Goal: Information Seeking & Learning: Check status

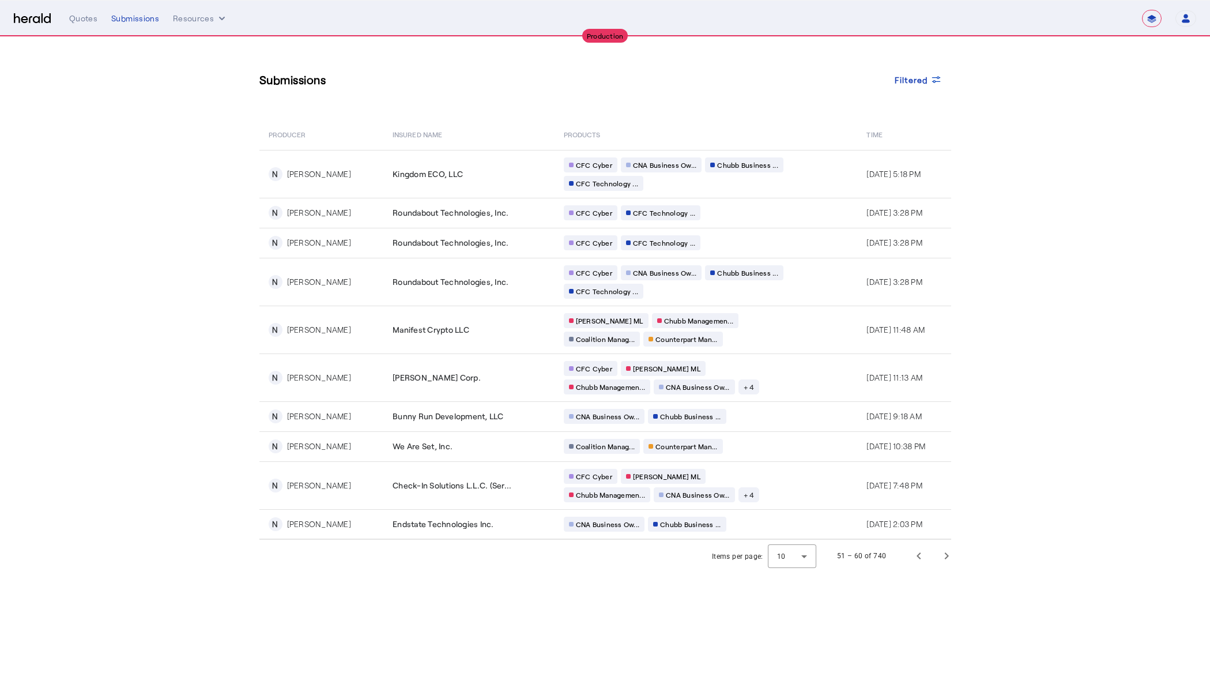
select select "**********"
click at [922, 84] on span "Filtered" at bounding box center [911, 80] width 33 height 12
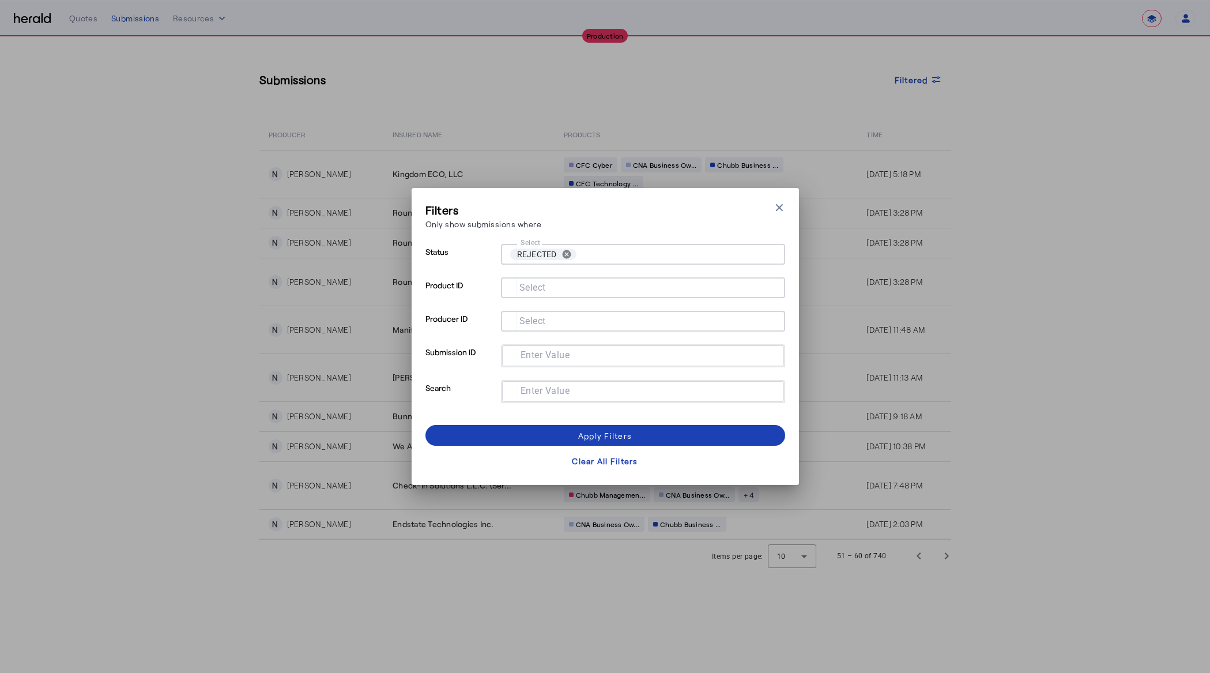
click at [973, 239] on div "Filters Only show submissions where Close modal Status Select REJECTED cancel P…" at bounding box center [605, 336] width 1210 height 673
click at [584, 436] on div "Apply Filters" at bounding box center [605, 435] width 54 height 12
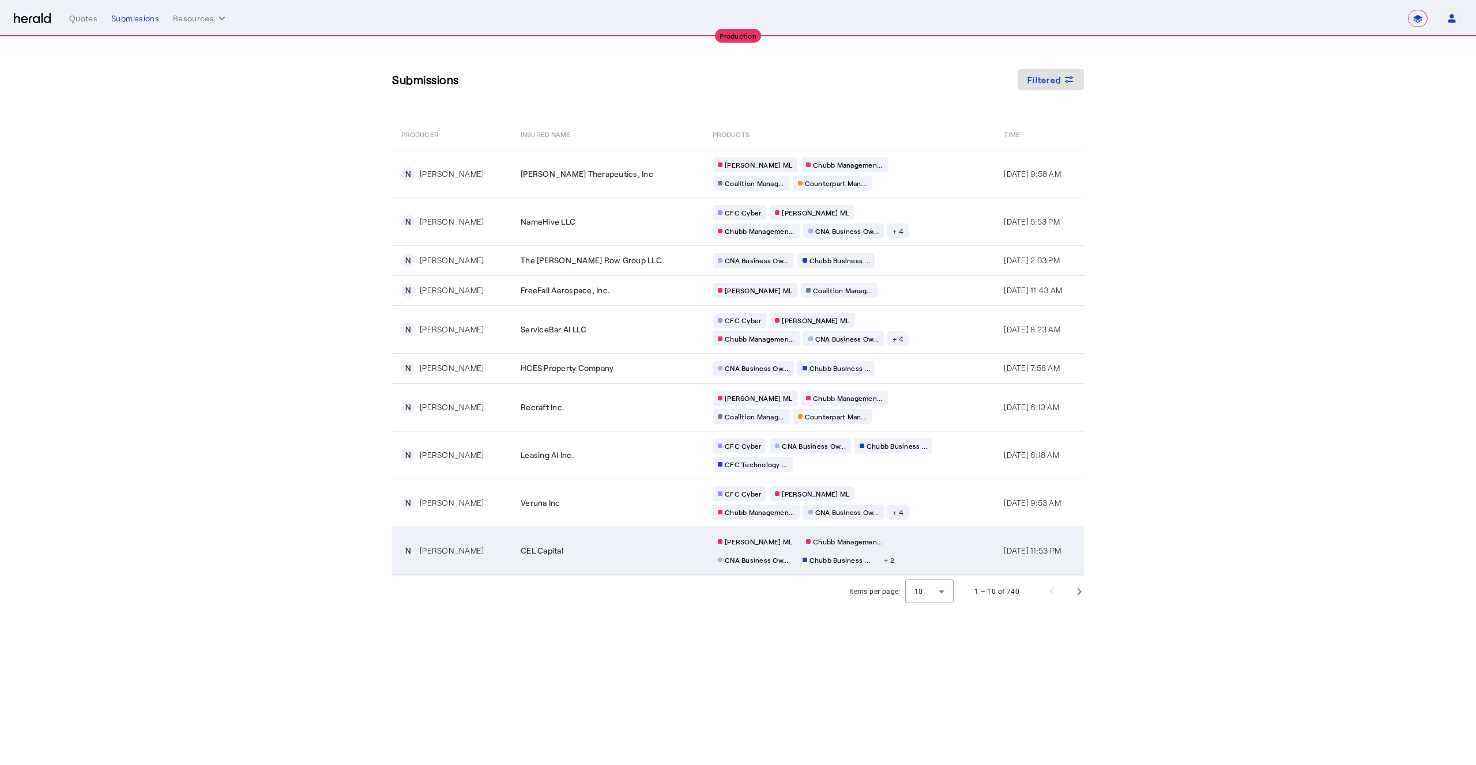
click at [654, 543] on td "CEL Capital" at bounding box center [607, 551] width 192 height 48
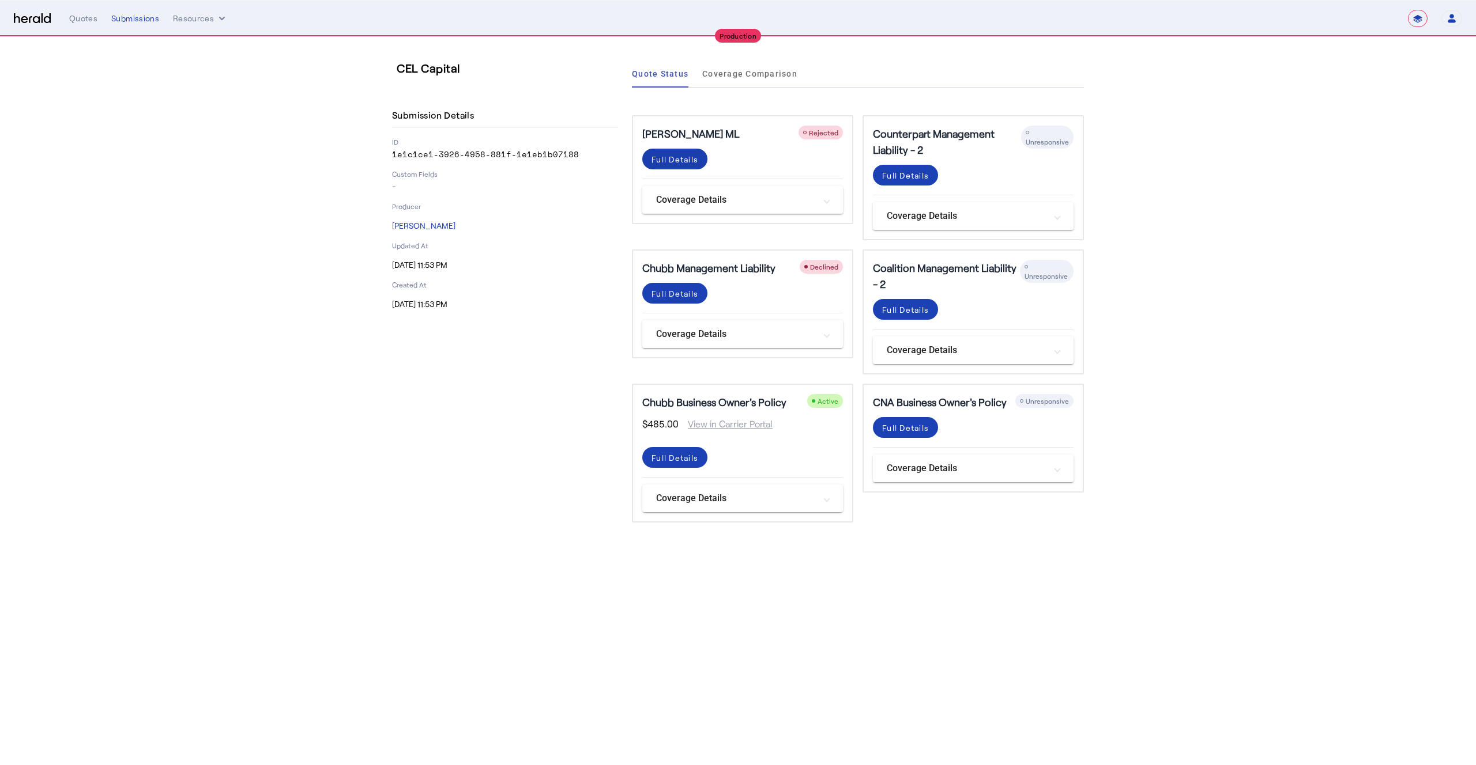
click at [686, 161] on div "Full Details" at bounding box center [674, 159] width 47 height 12
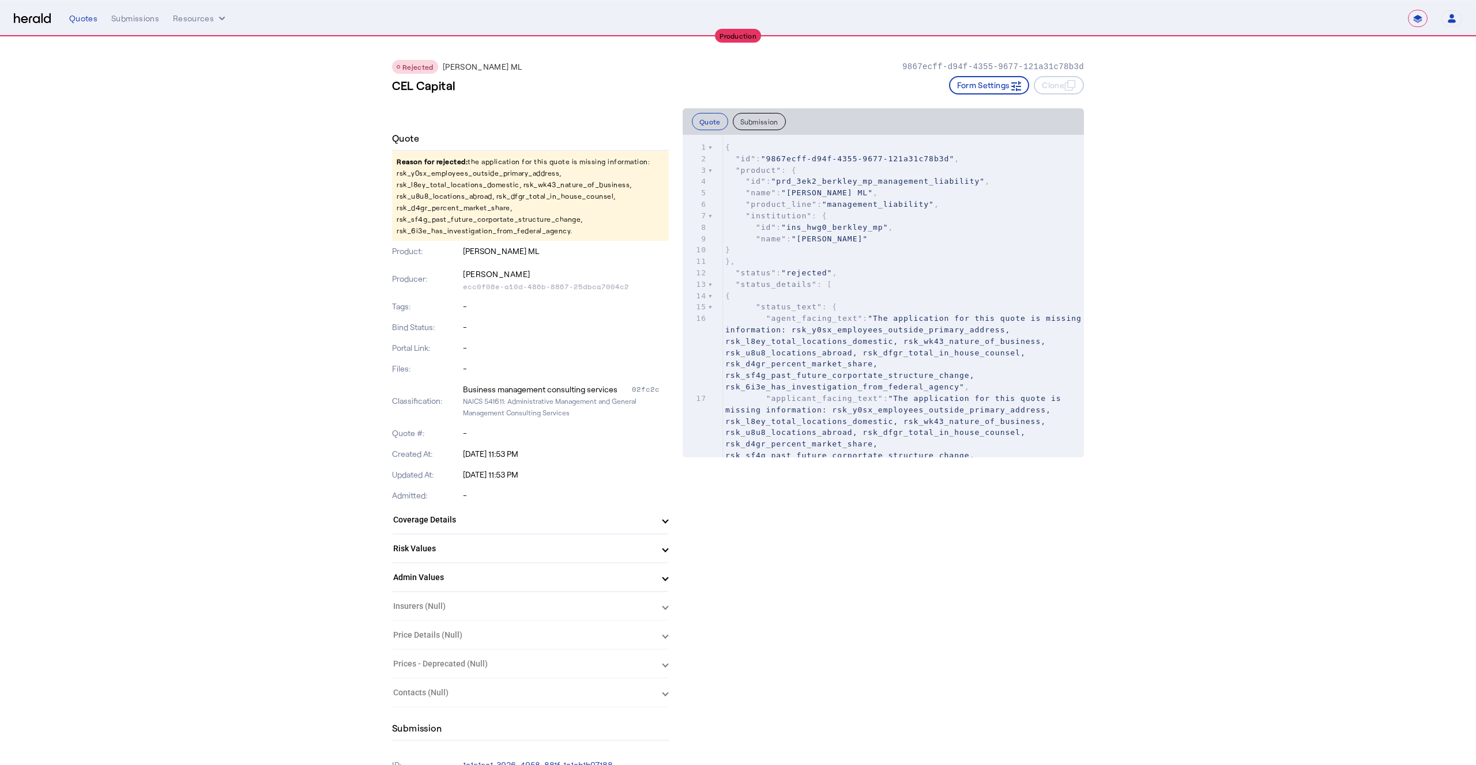
drag, startPoint x: 393, startPoint y: 169, endPoint x: 609, endPoint y: 231, distance: 224.6
click at [609, 231] on p "Reason for rejected: the application for this quote is missing information: rsk…" at bounding box center [530, 196] width 277 height 90
drag, startPoint x: 609, startPoint y: 231, endPoint x: 382, endPoint y: 175, distance: 233.9
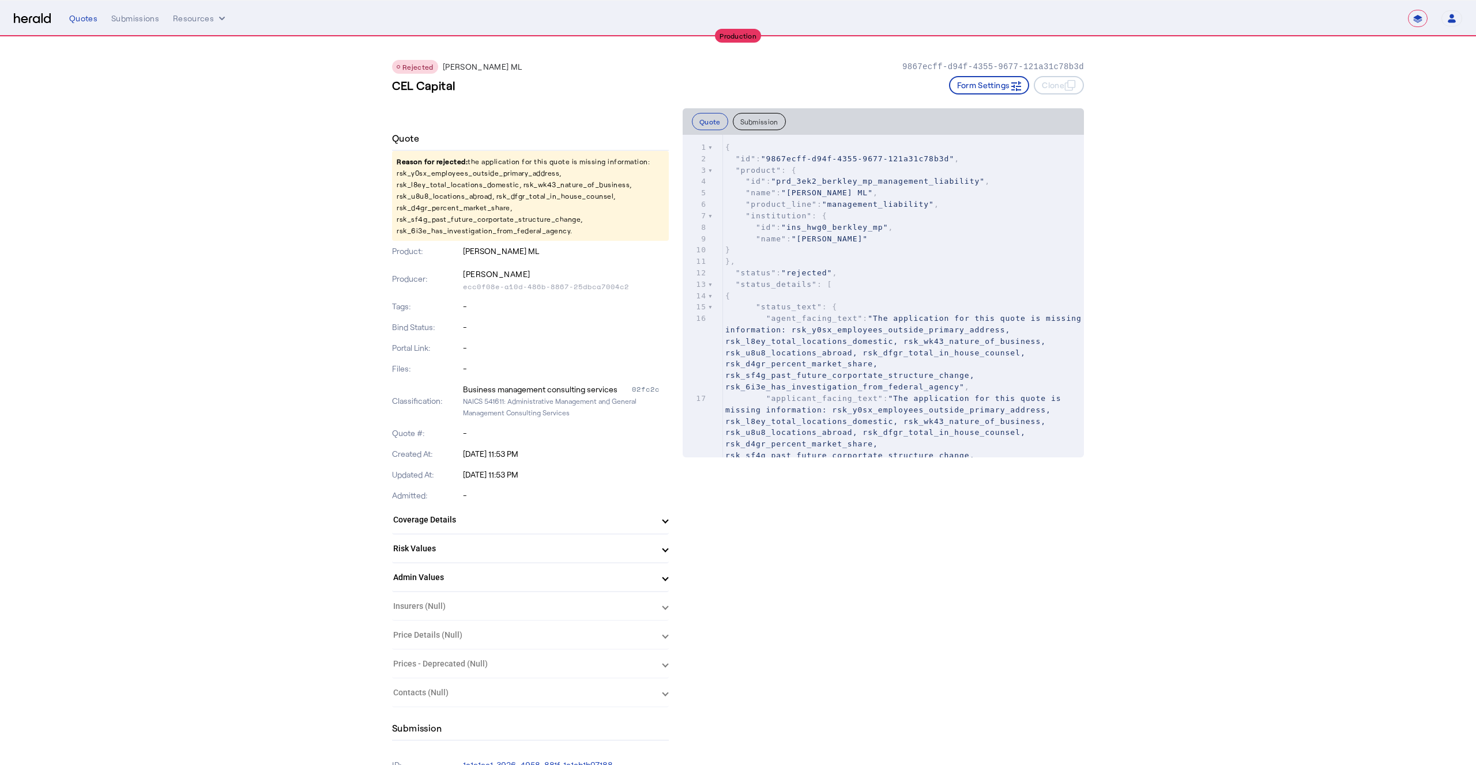
drag, startPoint x: 384, startPoint y: 172, endPoint x: 605, endPoint y: 227, distance: 226.7
click at [605, 227] on p "Reason for rejected: the application for this quote is missing information: rsk…" at bounding box center [530, 196] width 277 height 90
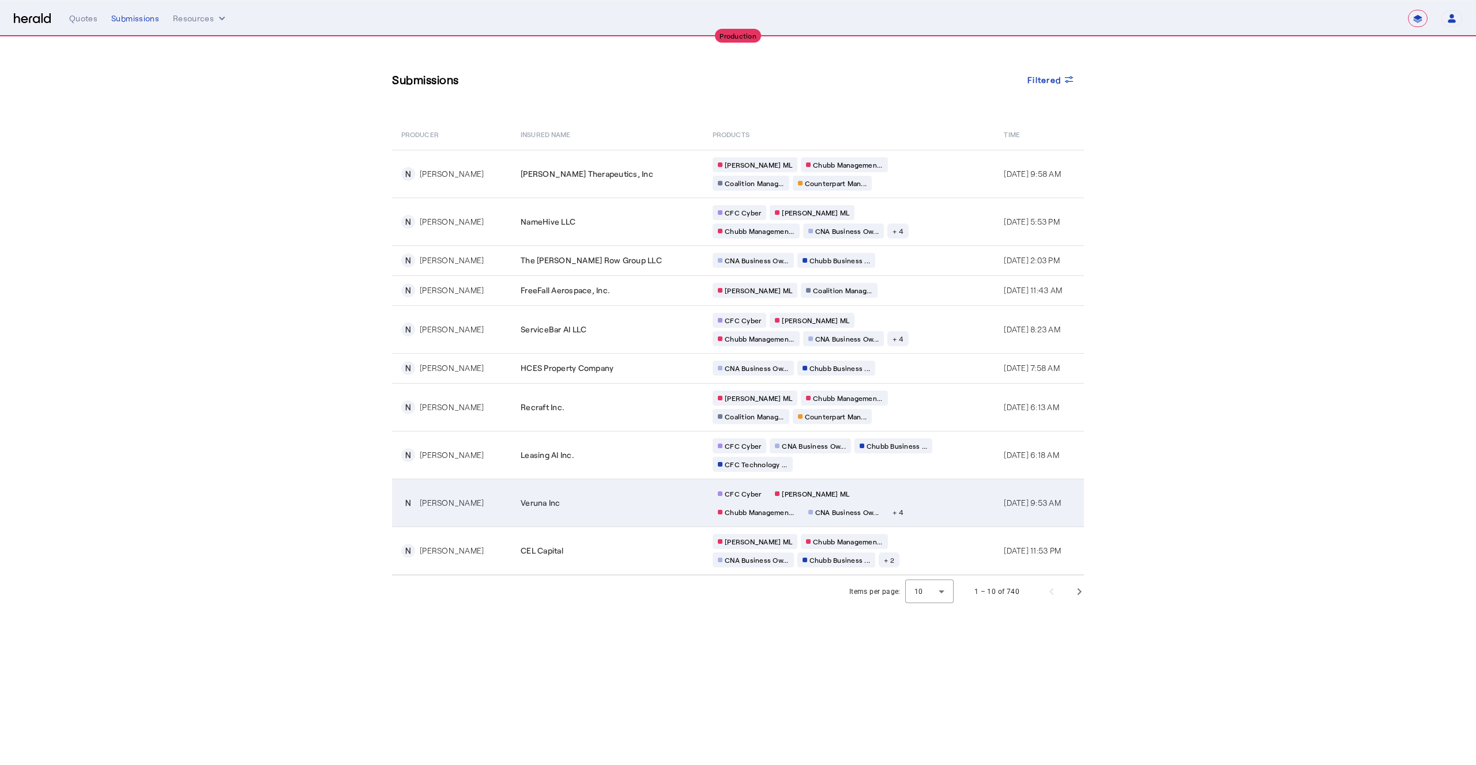
click at [877, 505] on div "CFC Cyber [PERSON_NAME] [PERSON_NAME] Managemen... CNA Business Ow... + 4" at bounding box center [822, 502] width 221 height 33
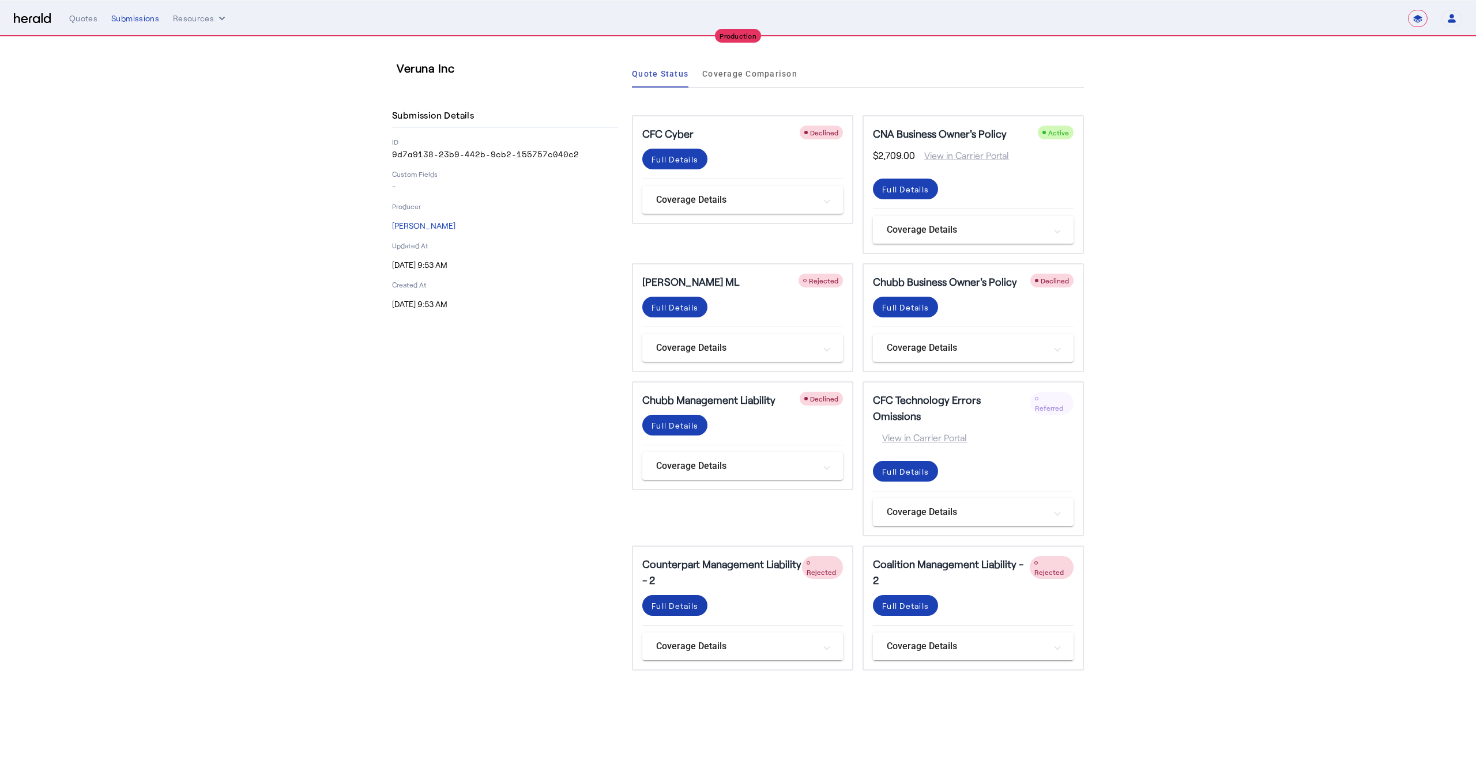
click at [669, 165] on div "Full Details" at bounding box center [674, 159] width 47 height 12
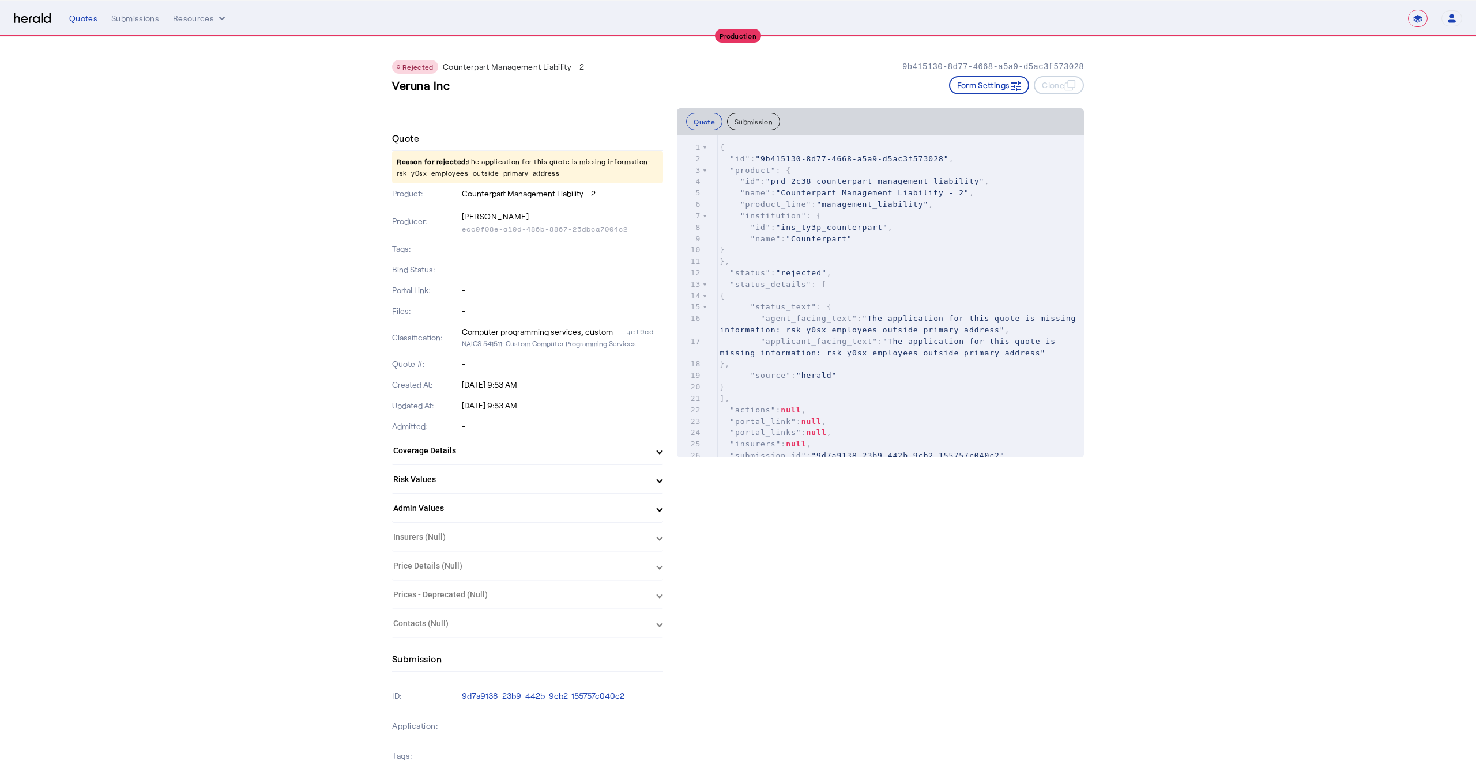
click at [439, 174] on p "Reason for rejected: the application for this quote is missing information: rsk…" at bounding box center [527, 167] width 271 height 32
copy p "rsk_y0sx_employees_outside_primary_address"
click at [469, 173] on p "Reason for rejected: the application for this quote is missing information: rsk…" at bounding box center [527, 167] width 271 height 32
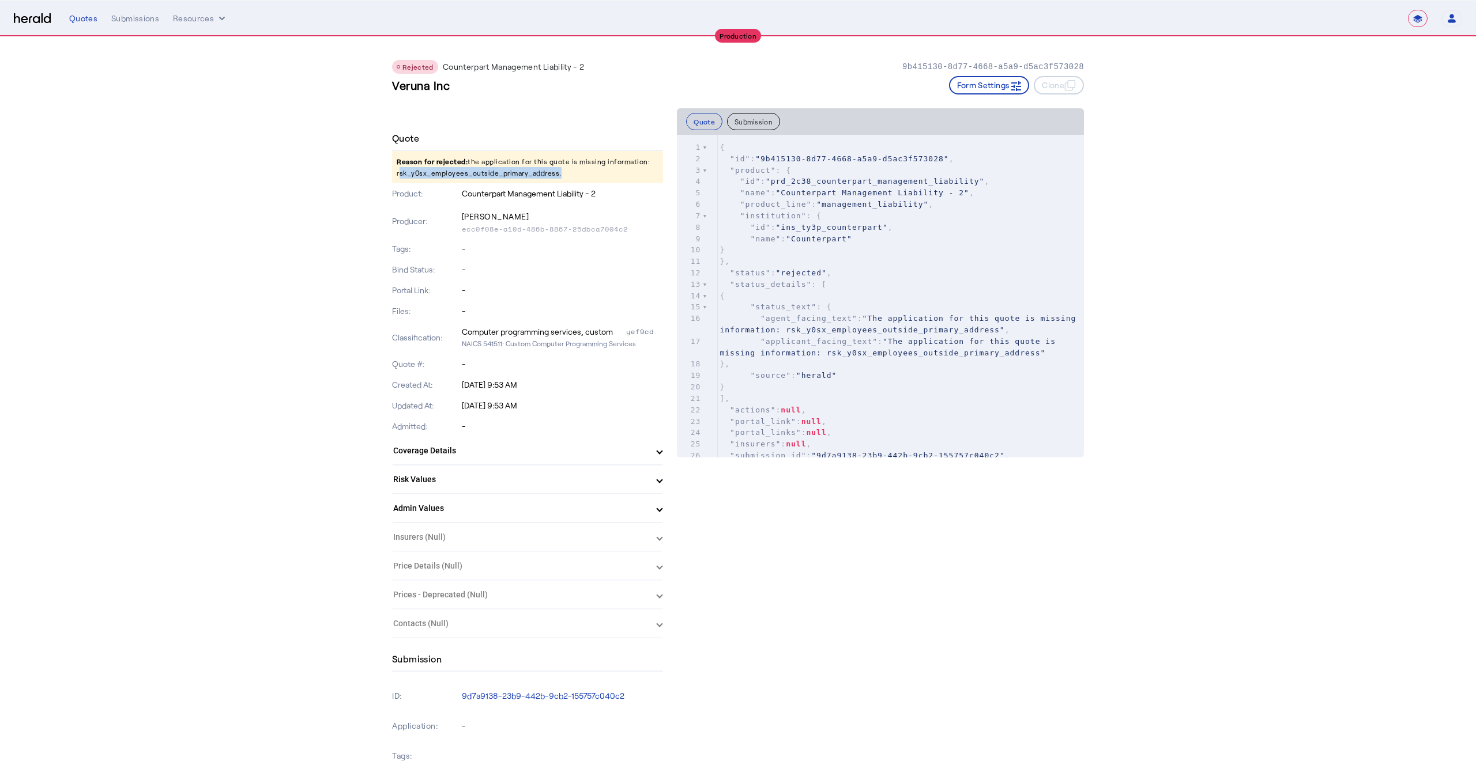
click at [469, 173] on p "Reason for rejected: the application for this quote is missing information: rsk…" at bounding box center [527, 167] width 271 height 32
click at [139, 27] on nav "**********" at bounding box center [738, 19] width 1476 height 36
click at [142, 19] on div "Submissions" at bounding box center [135, 19] width 48 height 12
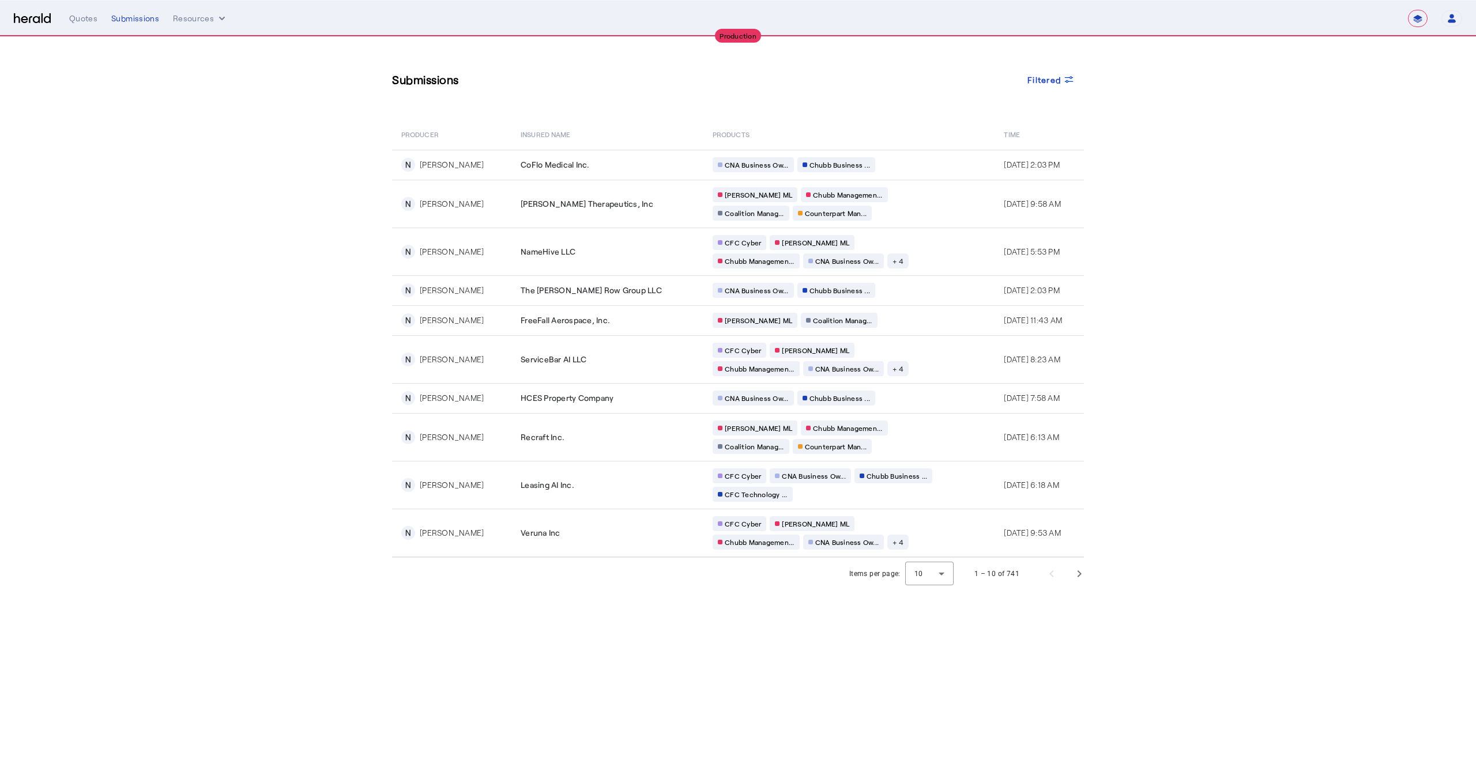
click at [297, 258] on section "Submissions Filtered PRODUCER Insured Name PRODUCTS Time N [PERSON_NAME] CoFlo …" at bounding box center [738, 313] width 1476 height 553
click at [1209, 269] on section "Submissions Filtered PRODUCER Insured Name PRODUCTS Time N [PERSON_NAME] CoFlo …" at bounding box center [738, 313] width 1476 height 553
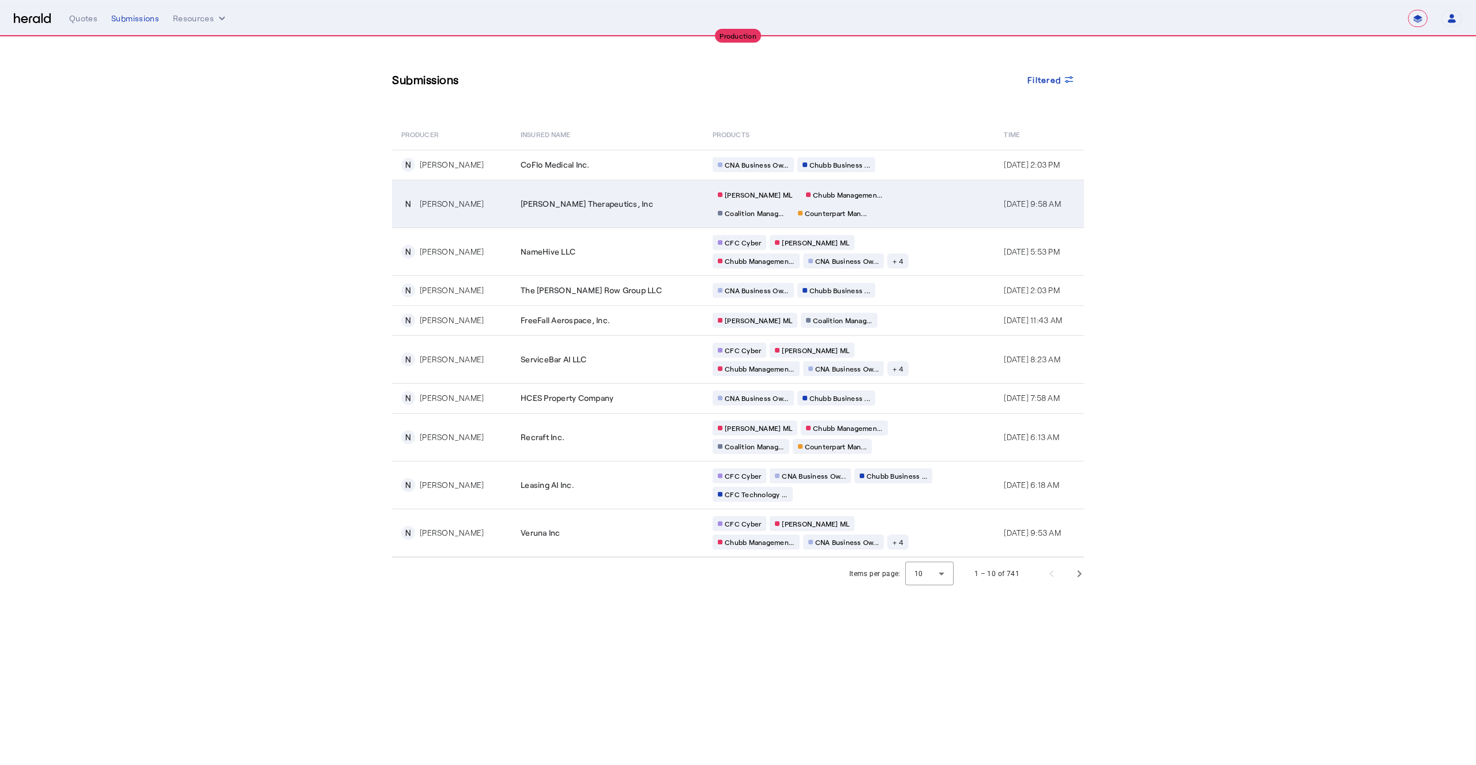
click at [636, 202] on div "[PERSON_NAME] Therapeutics, Inc" at bounding box center [609, 204] width 178 height 12
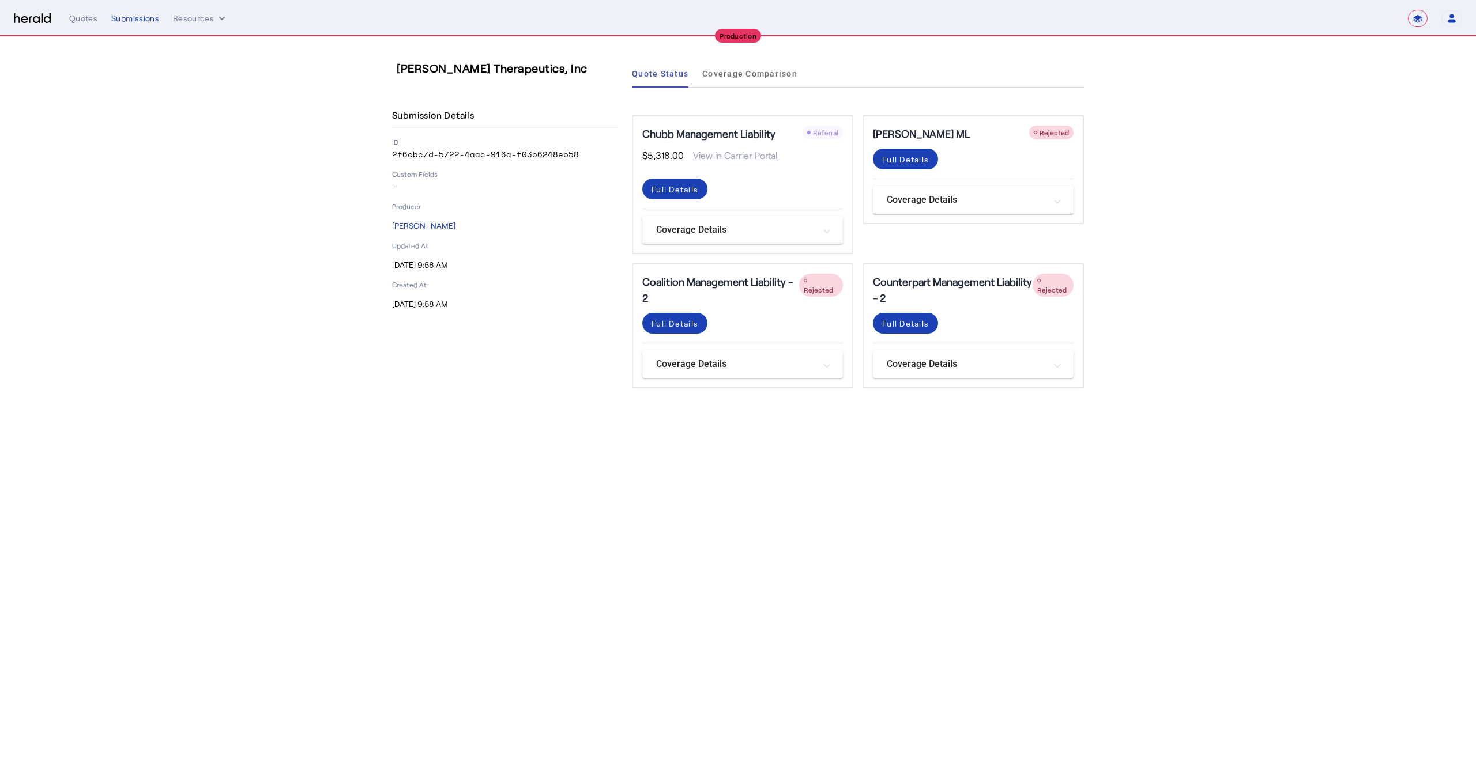
click at [625, 403] on div "[PERSON_NAME] Therapeutics, Inc Submission Details ID 2f6cbc7d-5722-4aac-916a-f…" at bounding box center [738, 224] width 738 height 375
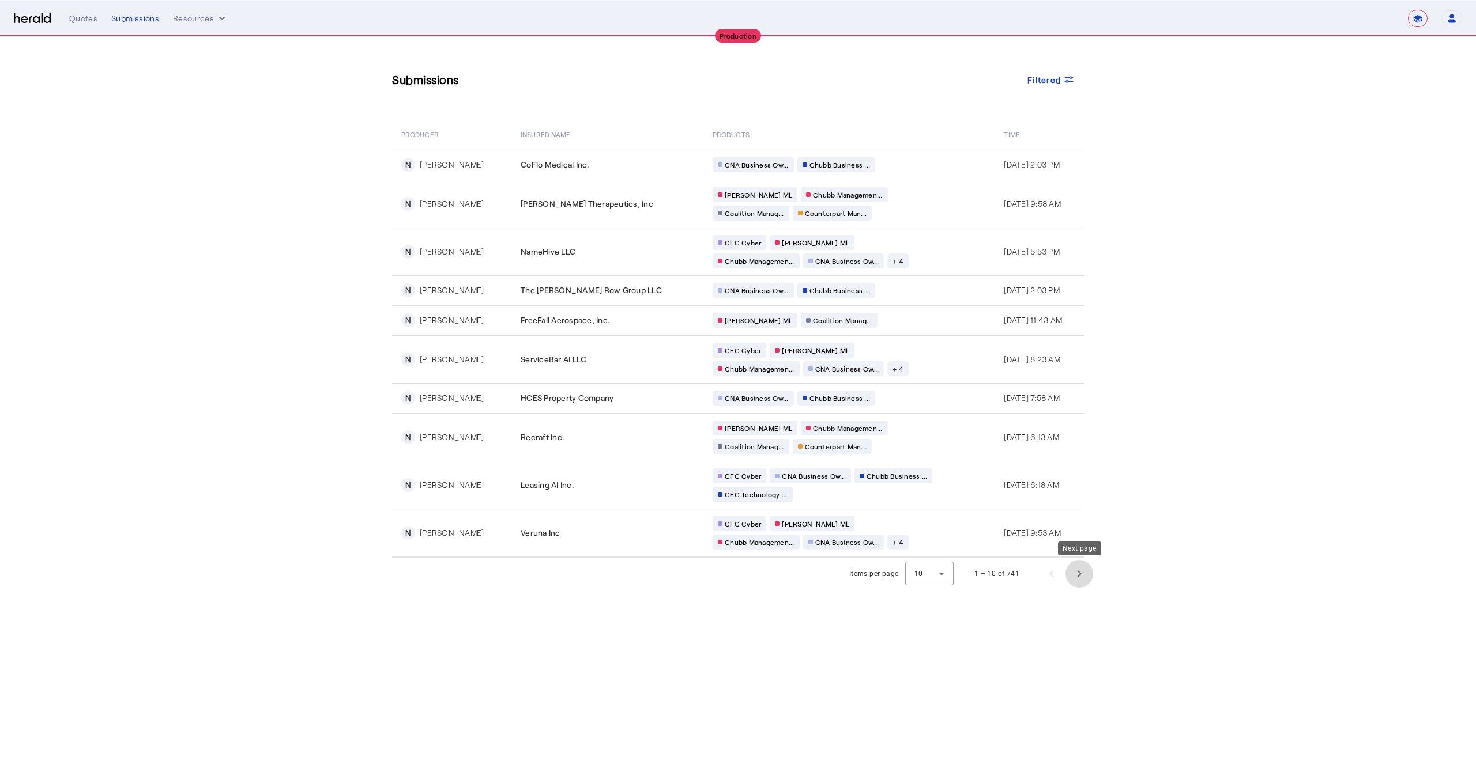
click at [1076, 573] on span "Next page" at bounding box center [1079, 574] width 28 height 28
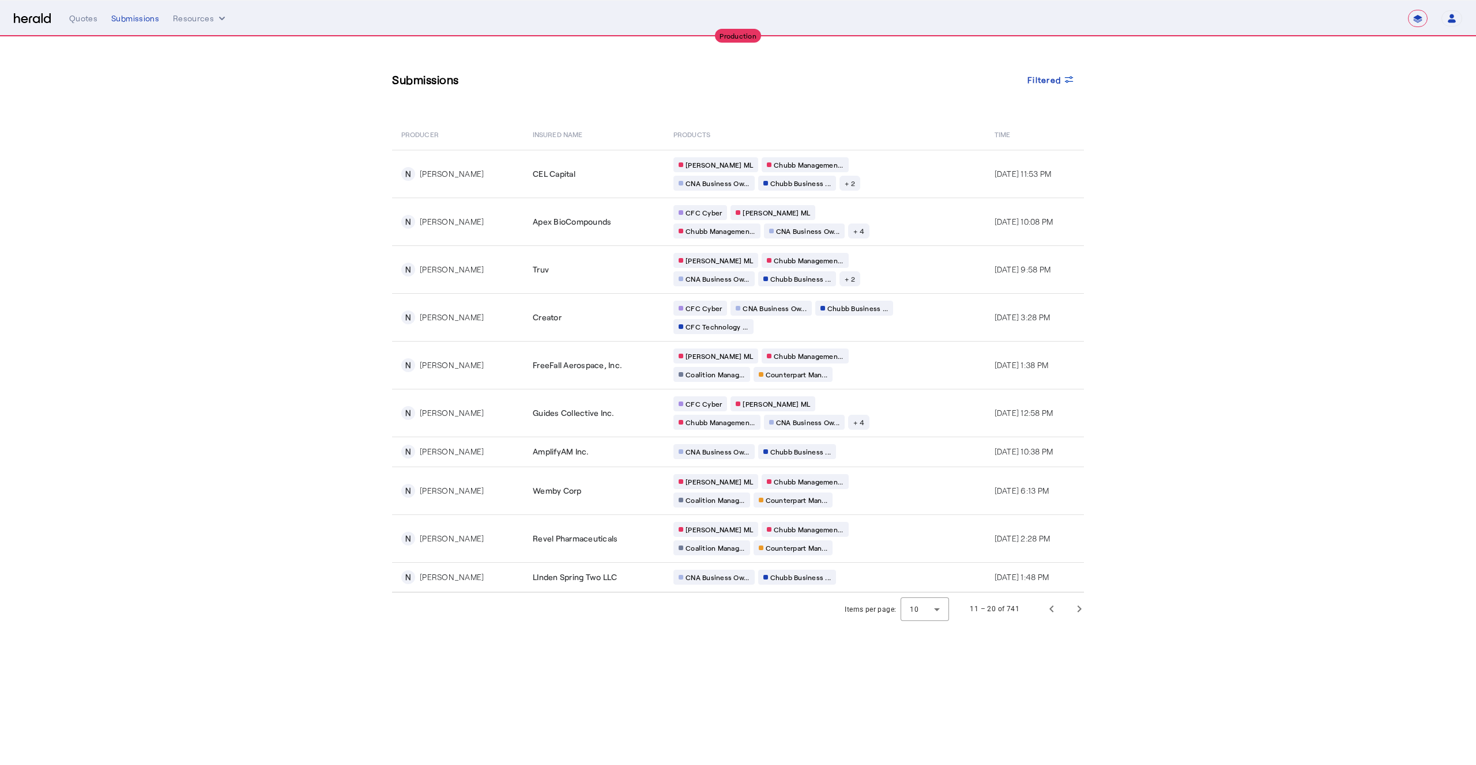
click at [1101, 297] on div "Submissions Filtered PRODUCER Insured Name PRODUCTS Time N [PERSON_NAME] CEL Ca…" at bounding box center [738, 315] width 738 height 556
click at [1073, 610] on span "Next page" at bounding box center [1079, 609] width 28 height 28
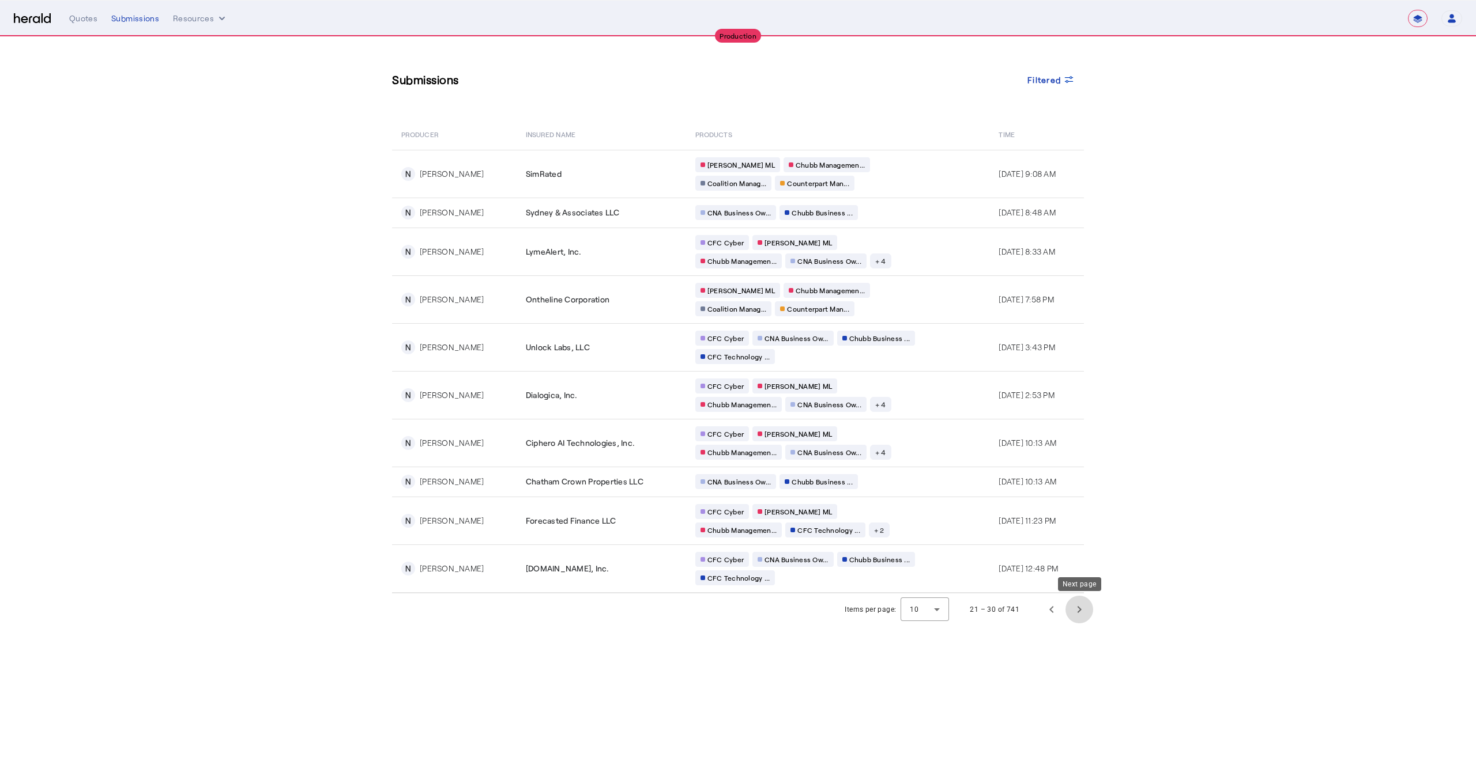
click at [1078, 609] on span "Next page" at bounding box center [1079, 610] width 28 height 28
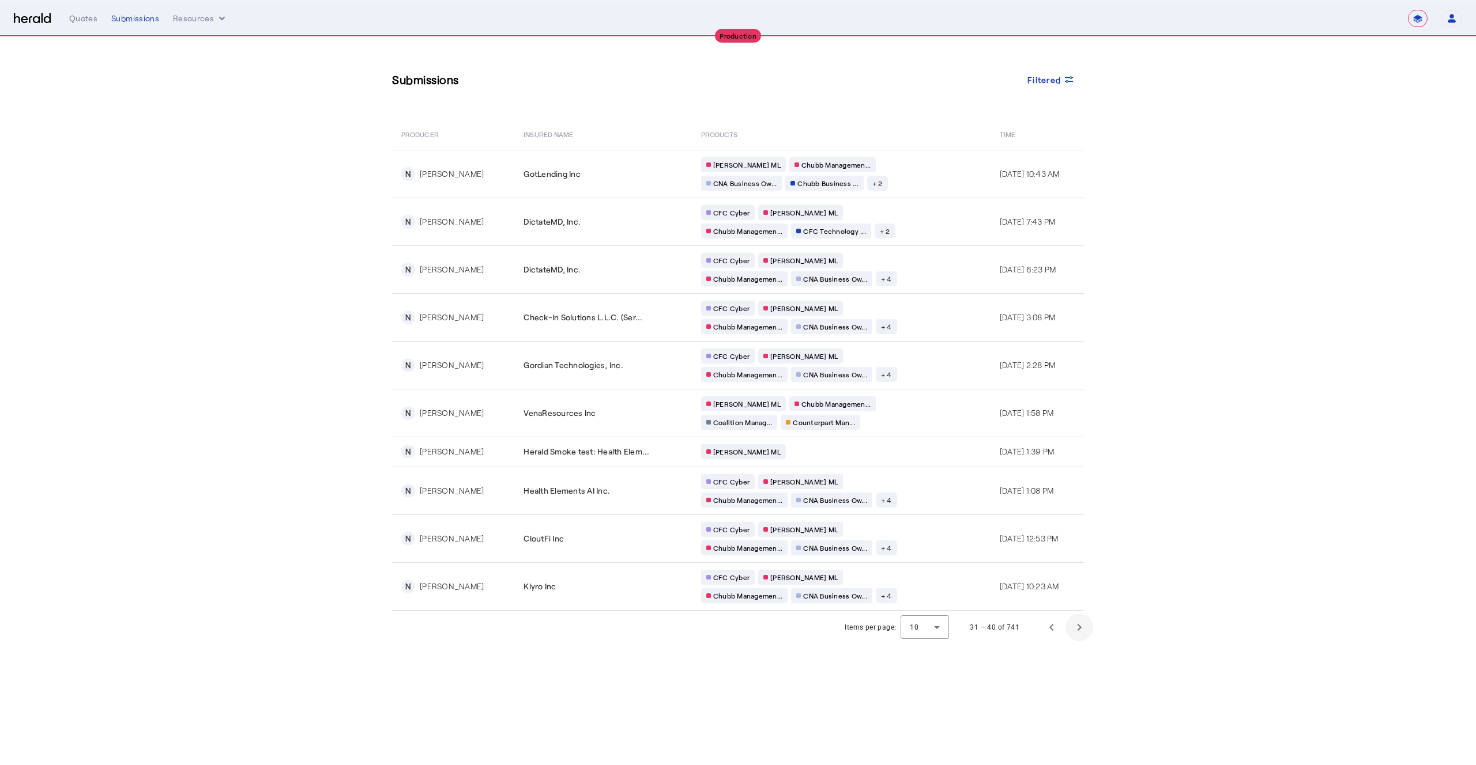
click at [1076, 630] on span "Next page" at bounding box center [1079, 628] width 28 height 28
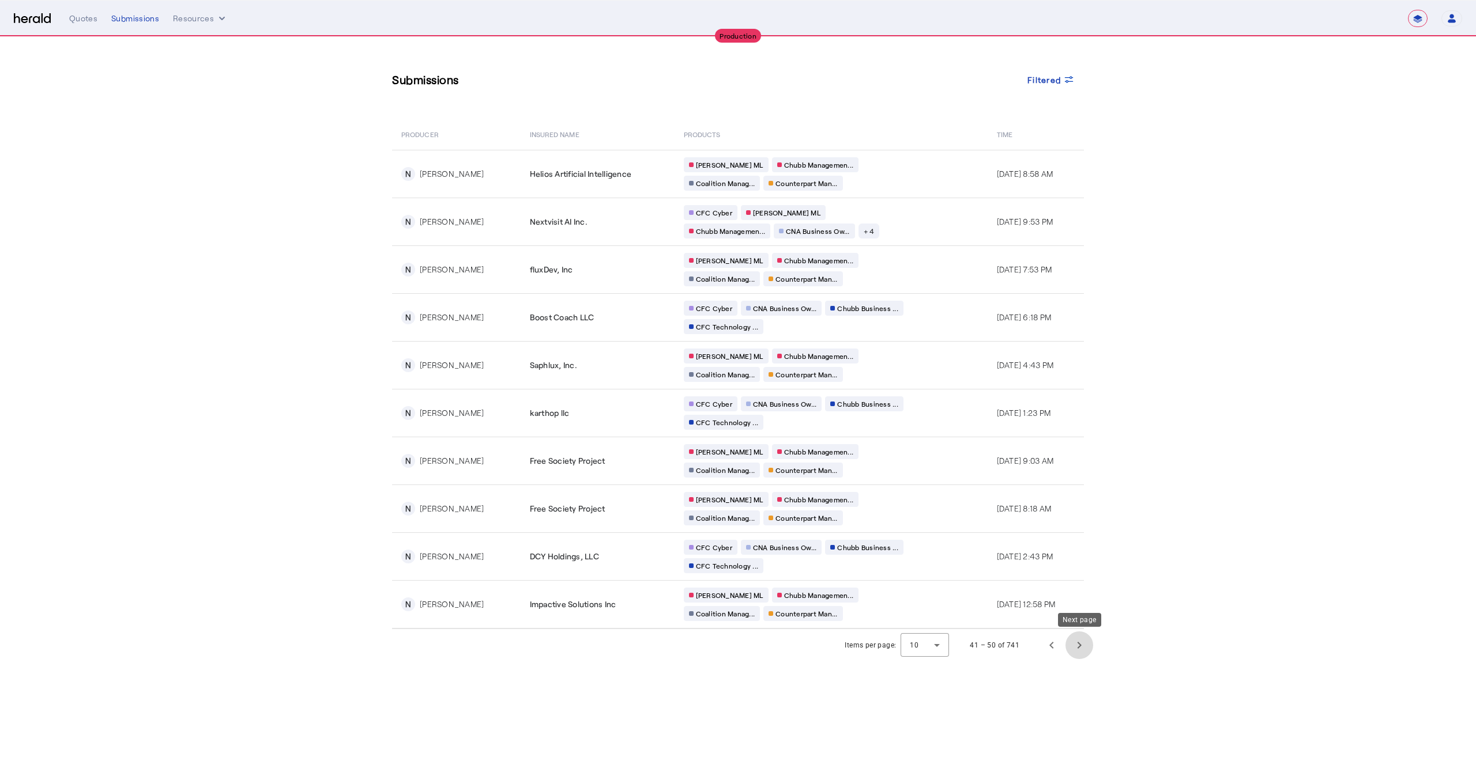
click at [1079, 643] on span "Next page" at bounding box center [1079, 646] width 28 height 28
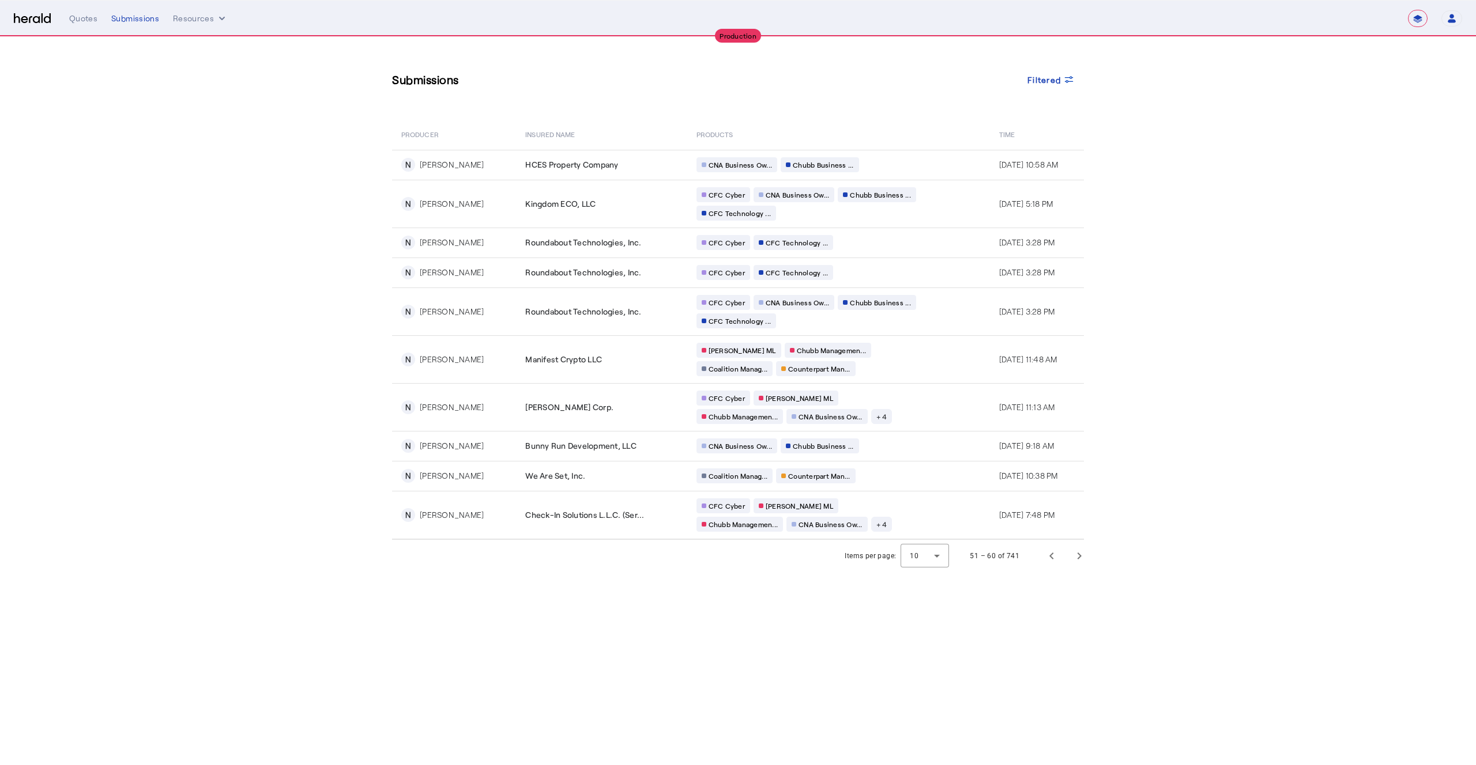
click at [251, 298] on section "Submissions Filtered PRODUCER Insured Name PRODUCTS Time N [PERSON_NAME] HCES P…" at bounding box center [738, 304] width 1476 height 535
drag, startPoint x: 287, startPoint y: 372, endPoint x: 289, endPoint y: 384, distance: 12.2
click at [289, 382] on section "Submissions Filtered PRODUCER Insured Name PRODUCTS Time N [PERSON_NAME] HCES P…" at bounding box center [738, 304] width 1476 height 535
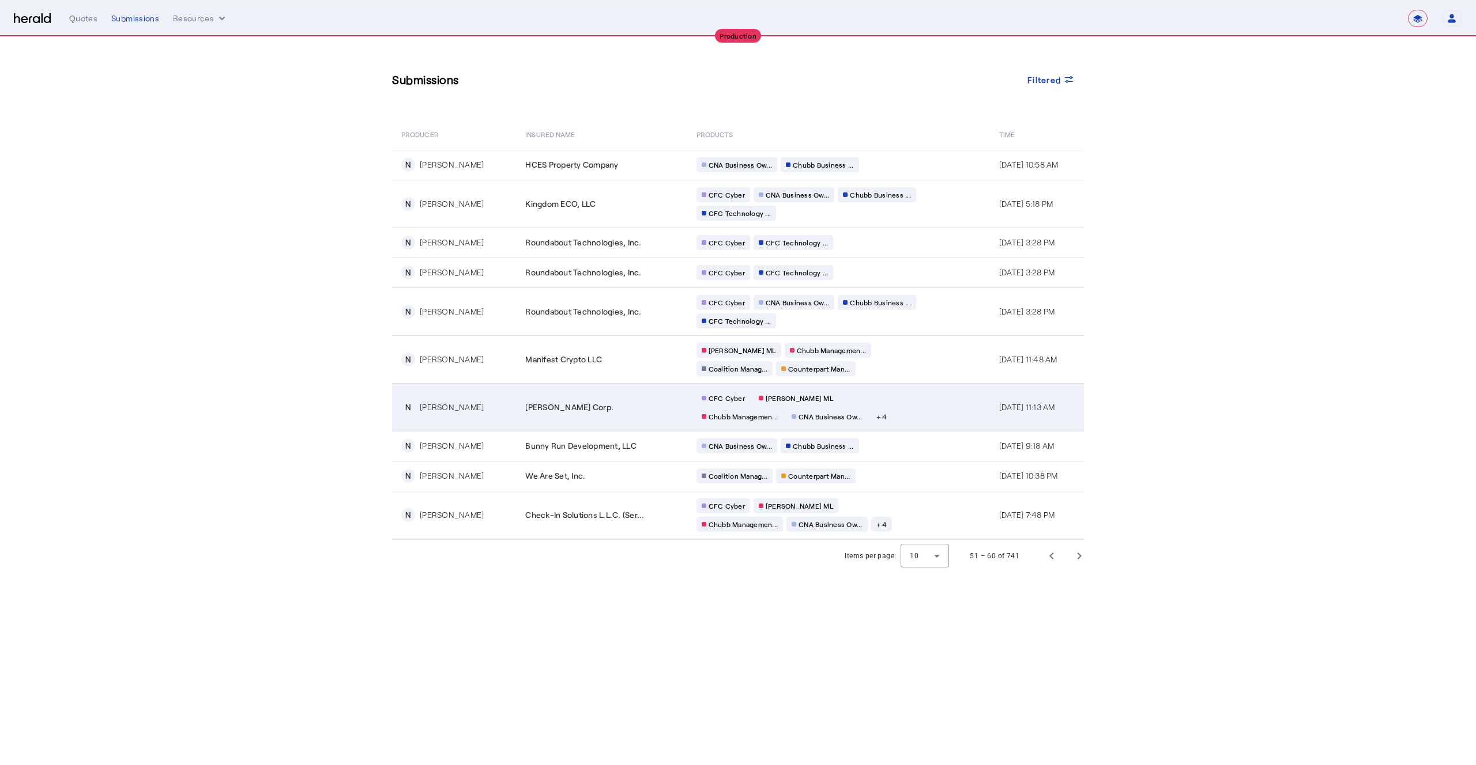
click at [925, 417] on td "CFC Cyber [PERSON_NAME] [PERSON_NAME] Managemen... CNA Business Ow... + 4" at bounding box center [838, 407] width 303 height 48
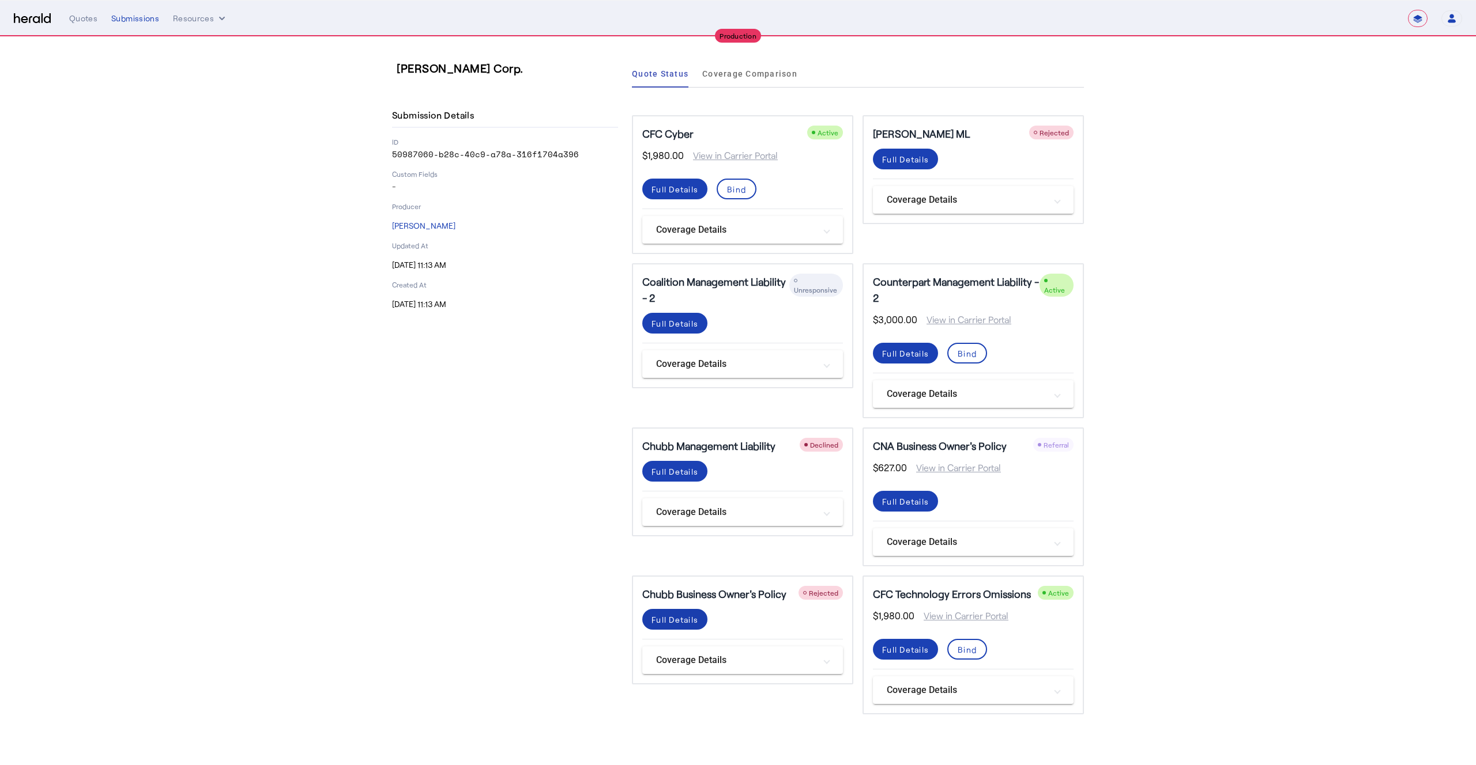
click at [677, 203] on span at bounding box center [674, 189] width 65 height 28
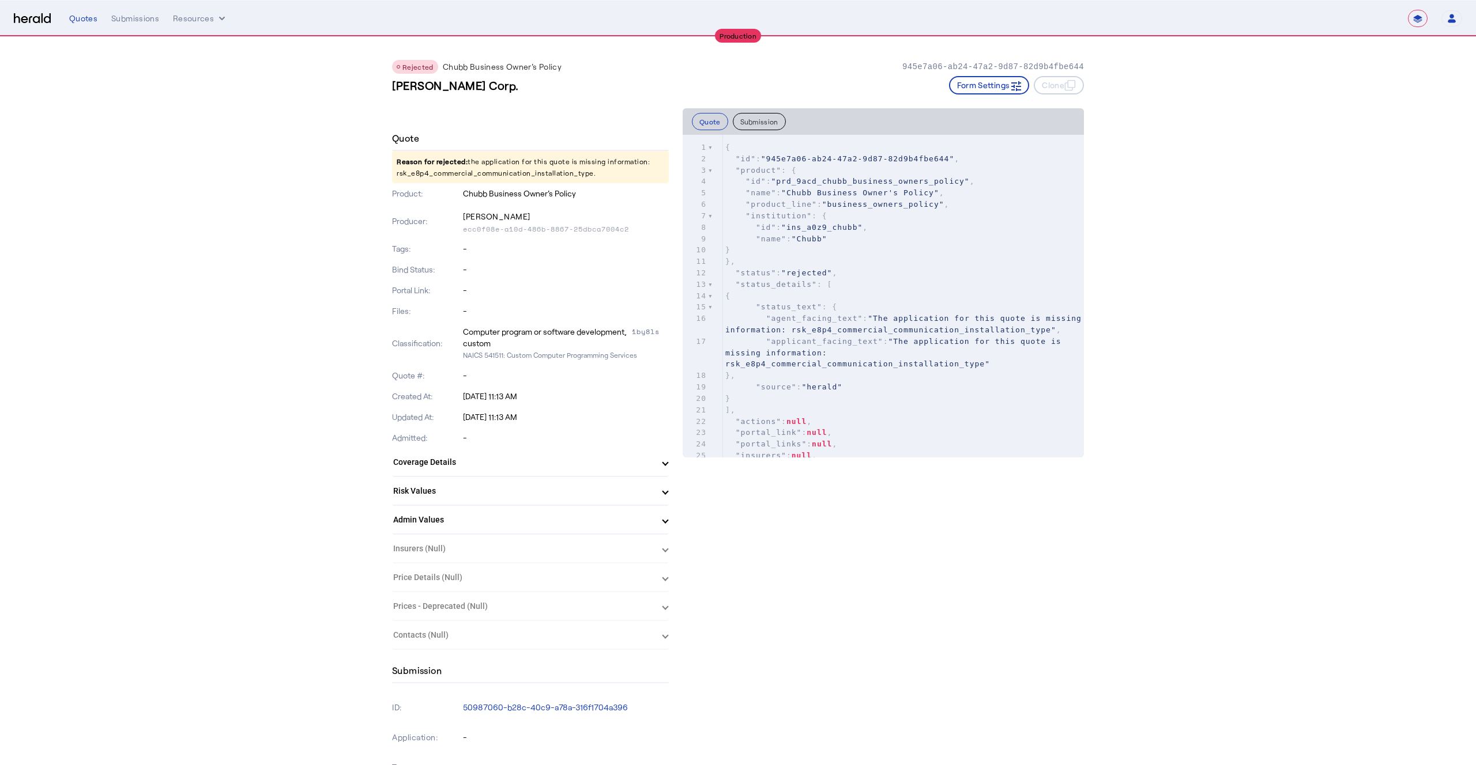
click at [467, 175] on p "Reason for rejected: the application for this quote is missing information: rsk…" at bounding box center [530, 167] width 277 height 32
click at [433, 168] on p "Reason for rejected: the application for this quote is missing information: rsk…" at bounding box center [530, 167] width 277 height 32
click at [433, 179] on p "Reason for rejected: the application for this quote is missing information: rsk…" at bounding box center [530, 167] width 277 height 32
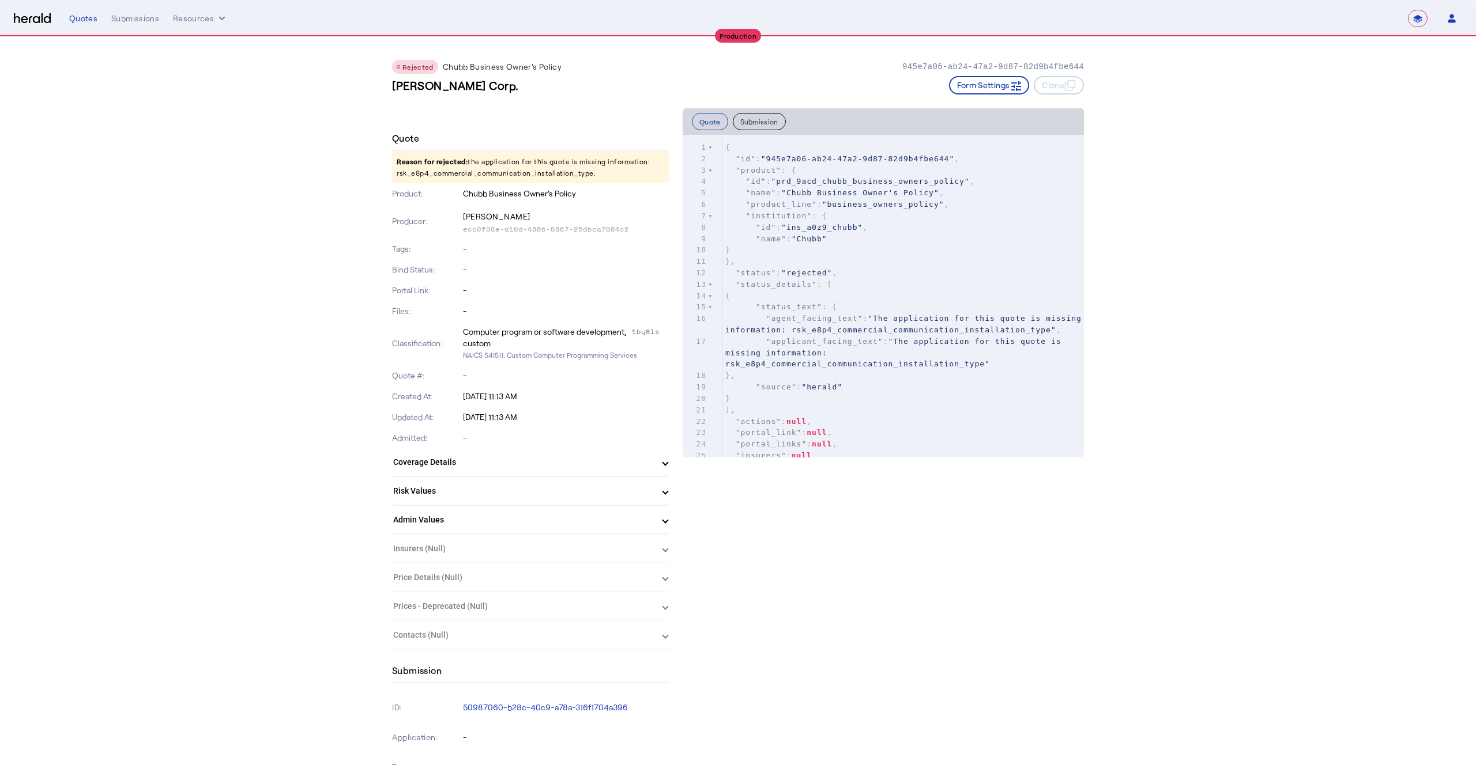
click at [433, 176] on p "Reason for rejected: the application for this quote is missing information: rsk…" at bounding box center [530, 167] width 277 height 32
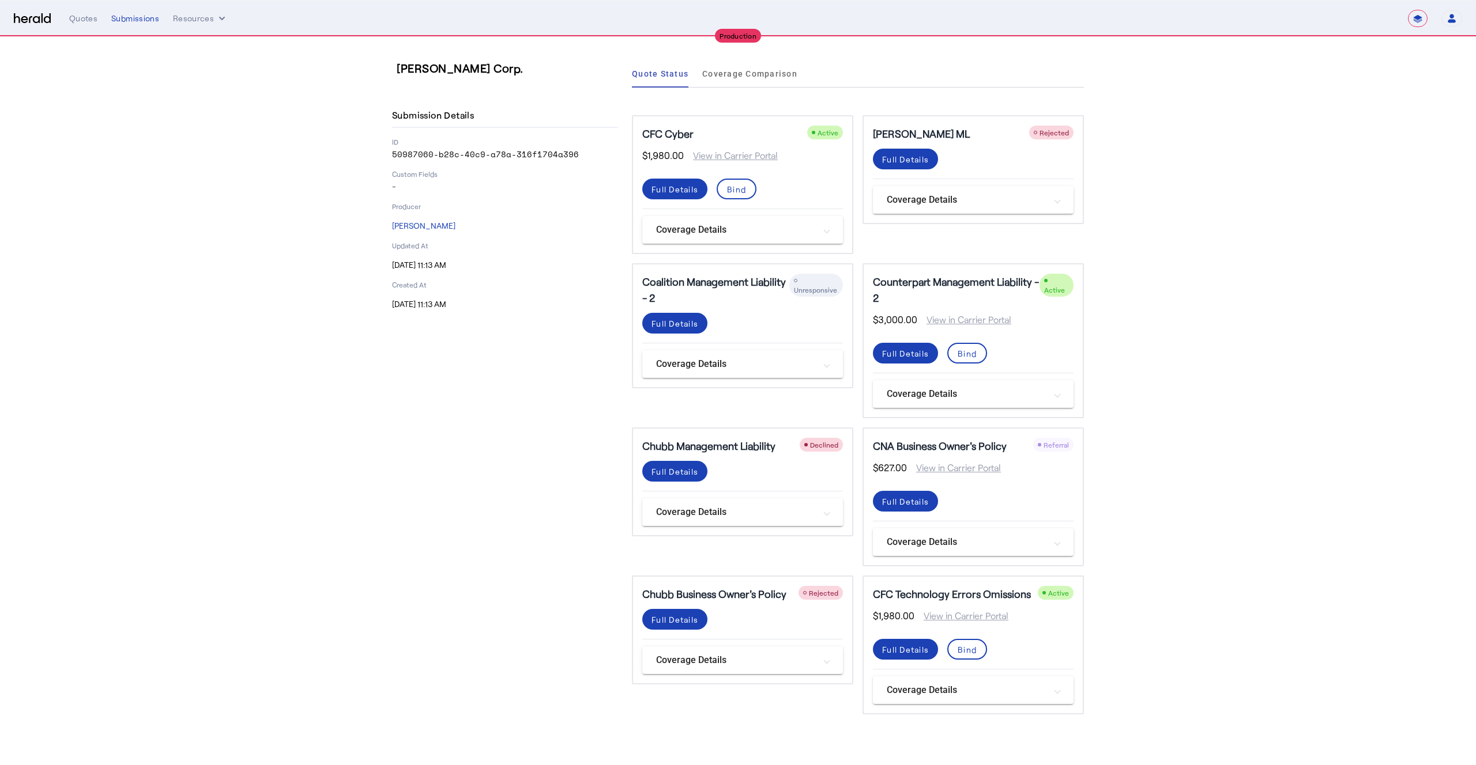
click at [1209, 213] on section "[PERSON_NAME] Corp. Submission Details ID 50987060-b28c-40c9-a78a-316f1704a396 …" at bounding box center [738, 387] width 1476 height 701
